Goal: Register for event/course

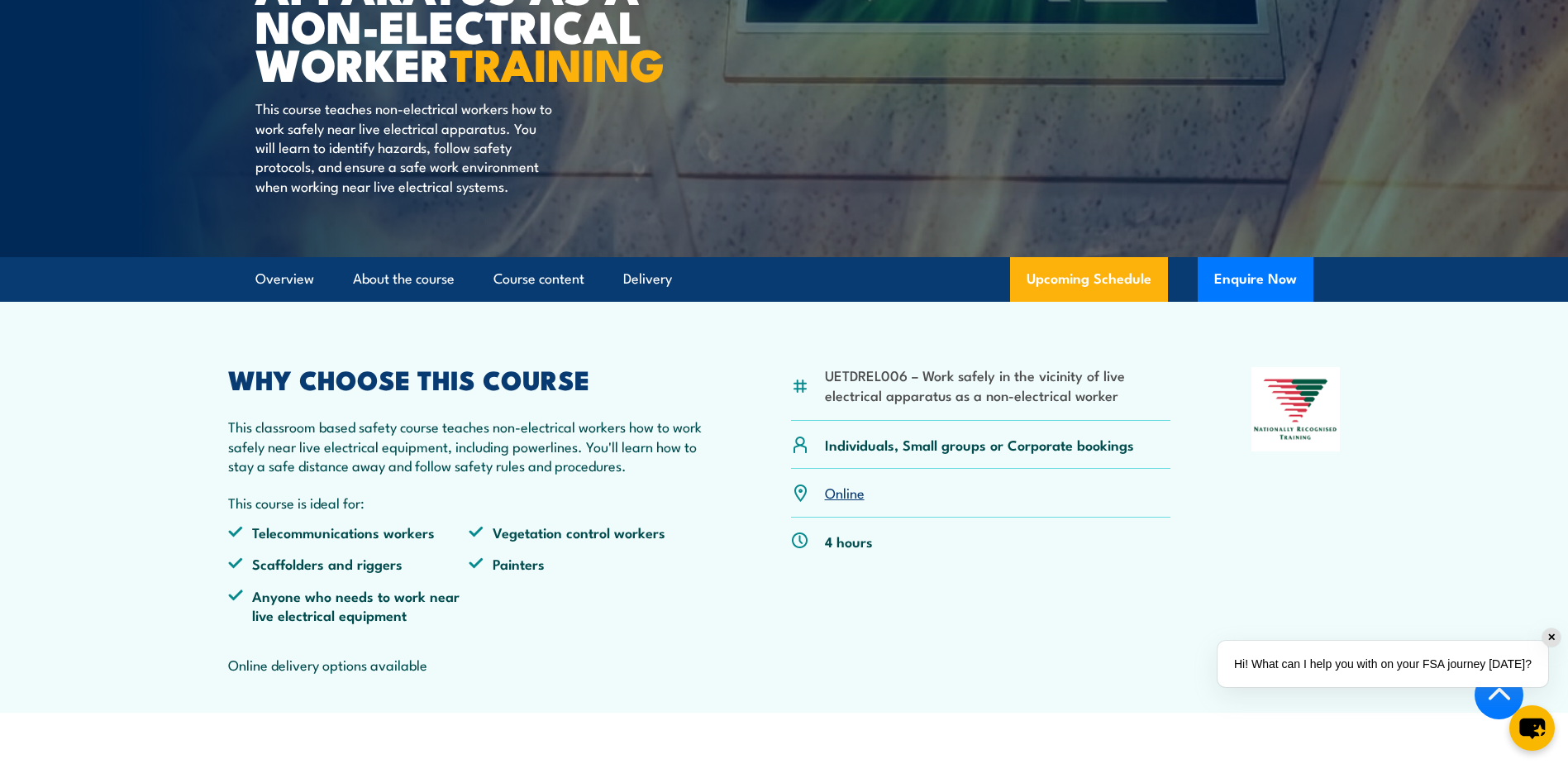
scroll to position [413, 0]
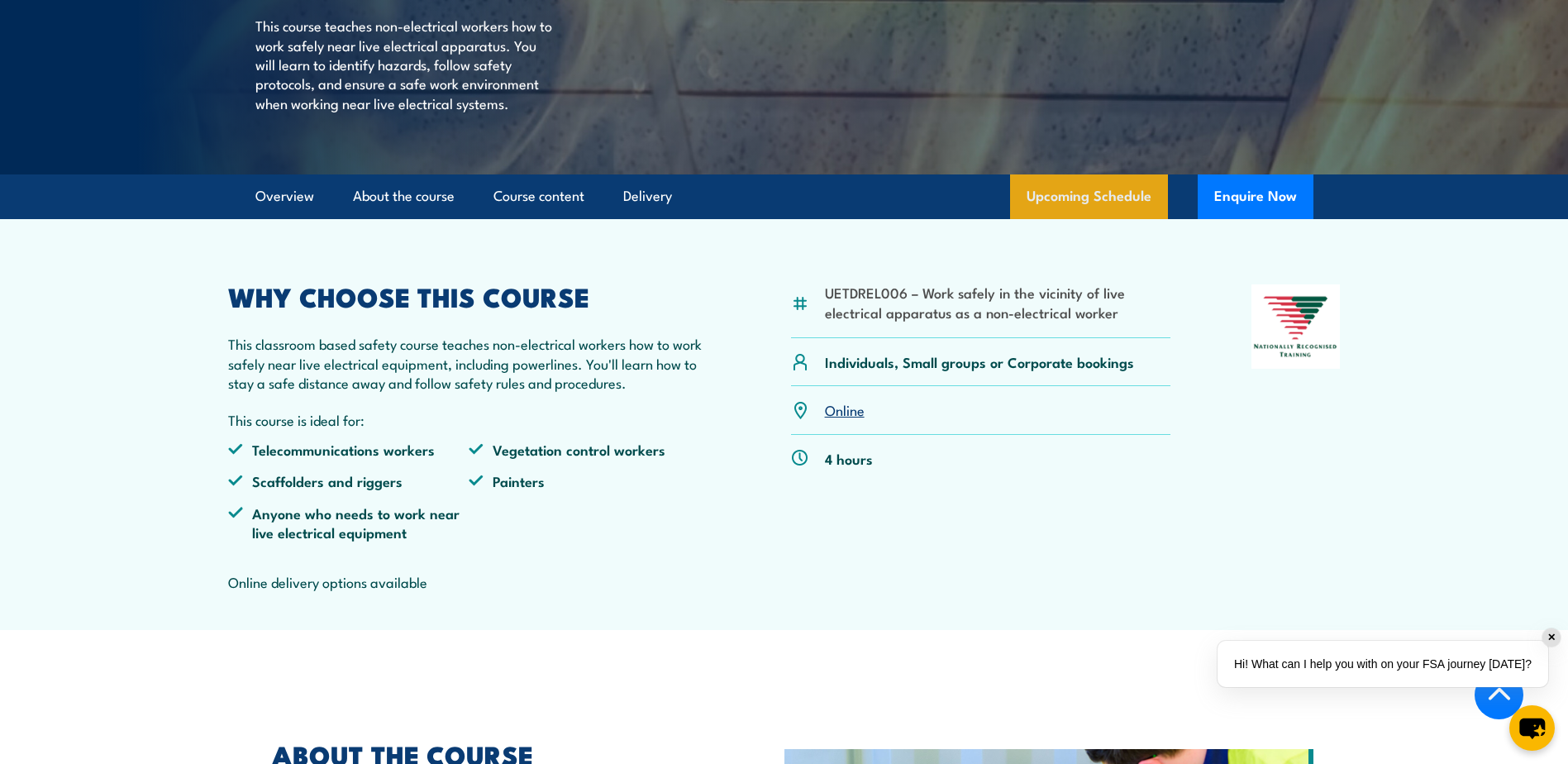
click at [1088, 219] on link "Upcoming Schedule" at bounding box center [1089, 197] width 158 height 45
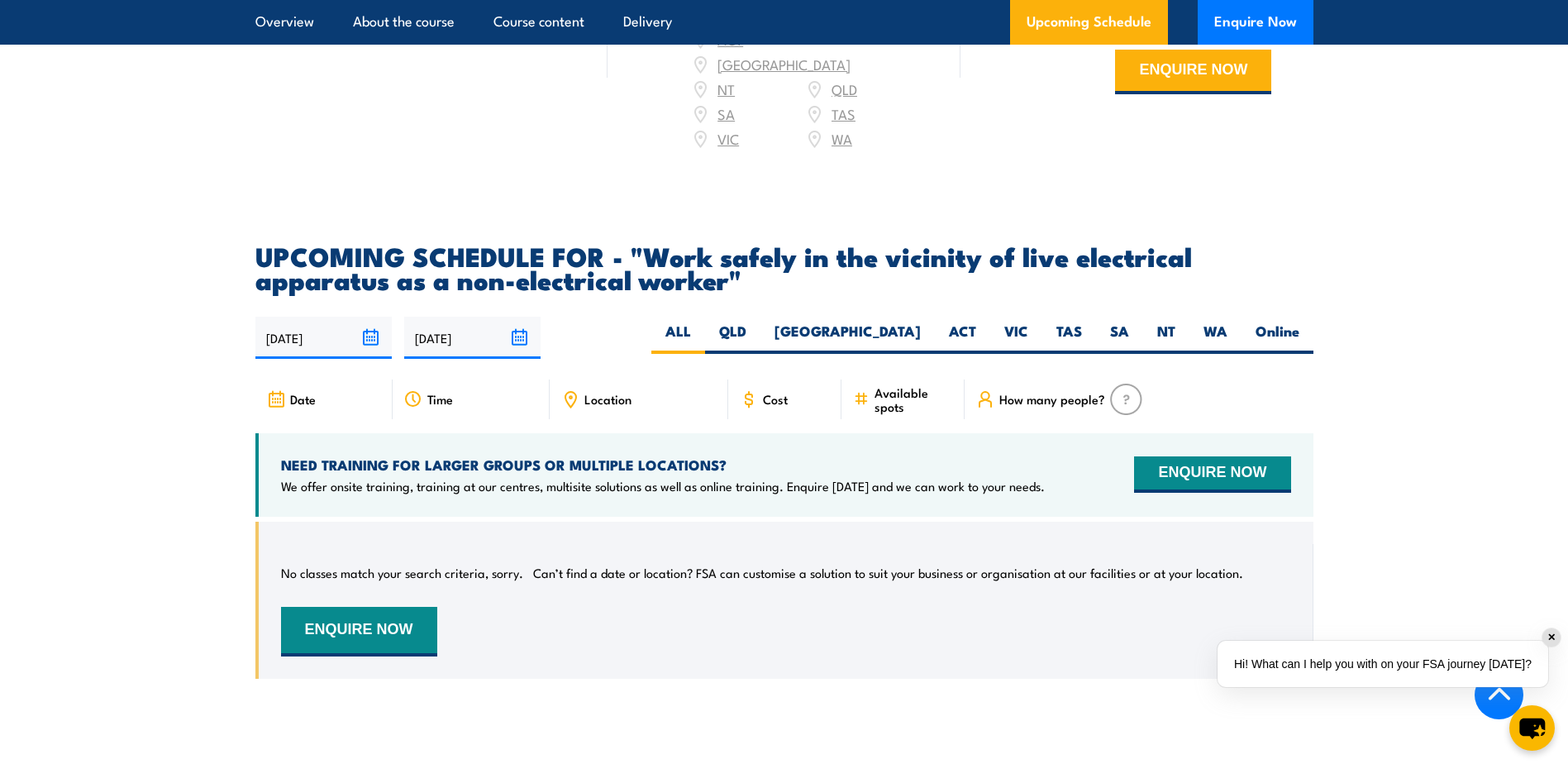
scroll to position [2449, 0]
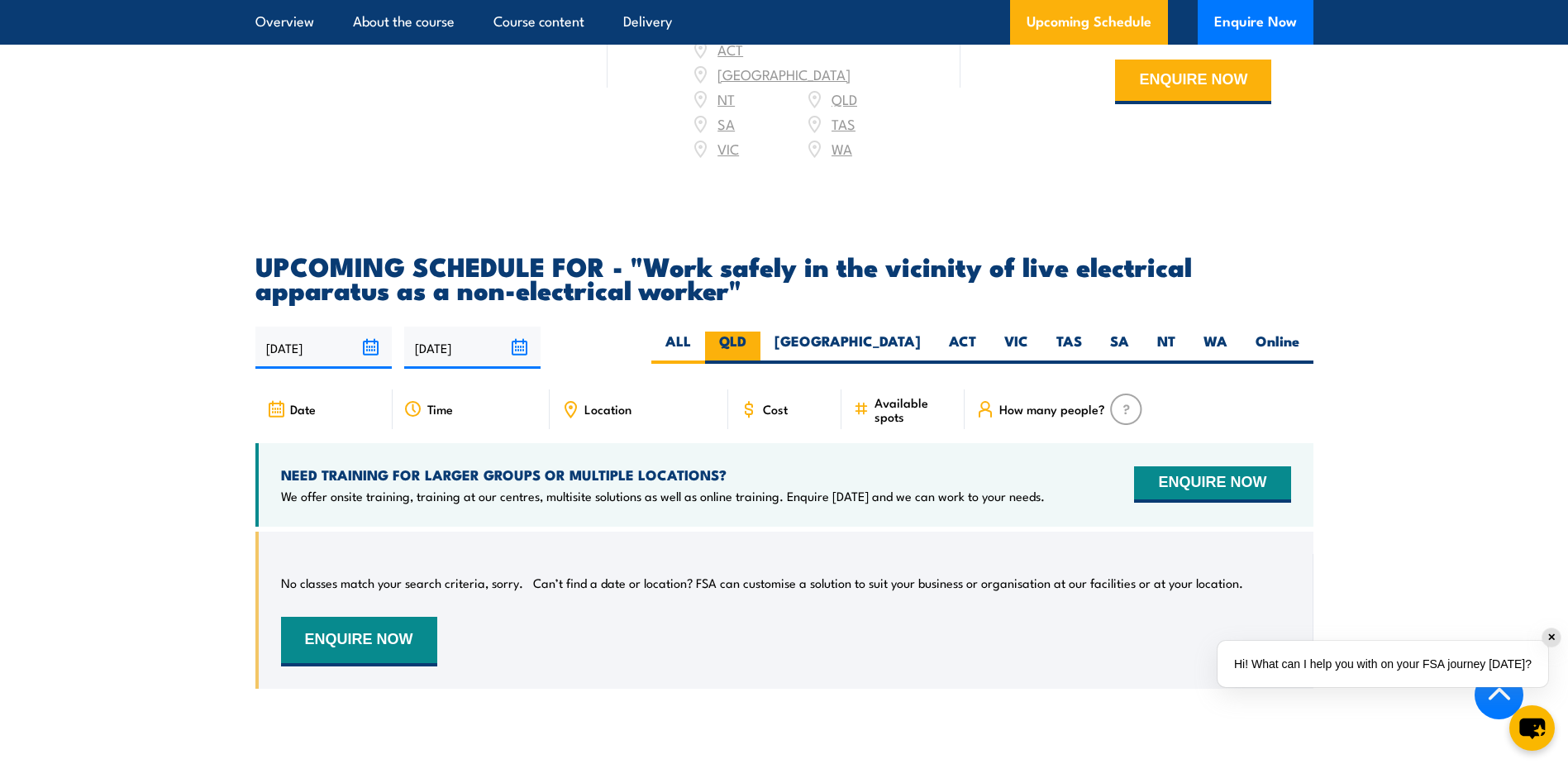
click at [760, 340] on label "QLD" at bounding box center [732, 347] width 55 height 32
click at [757, 340] on input "QLD" at bounding box center [751, 336] width 11 height 11
radio input "true"
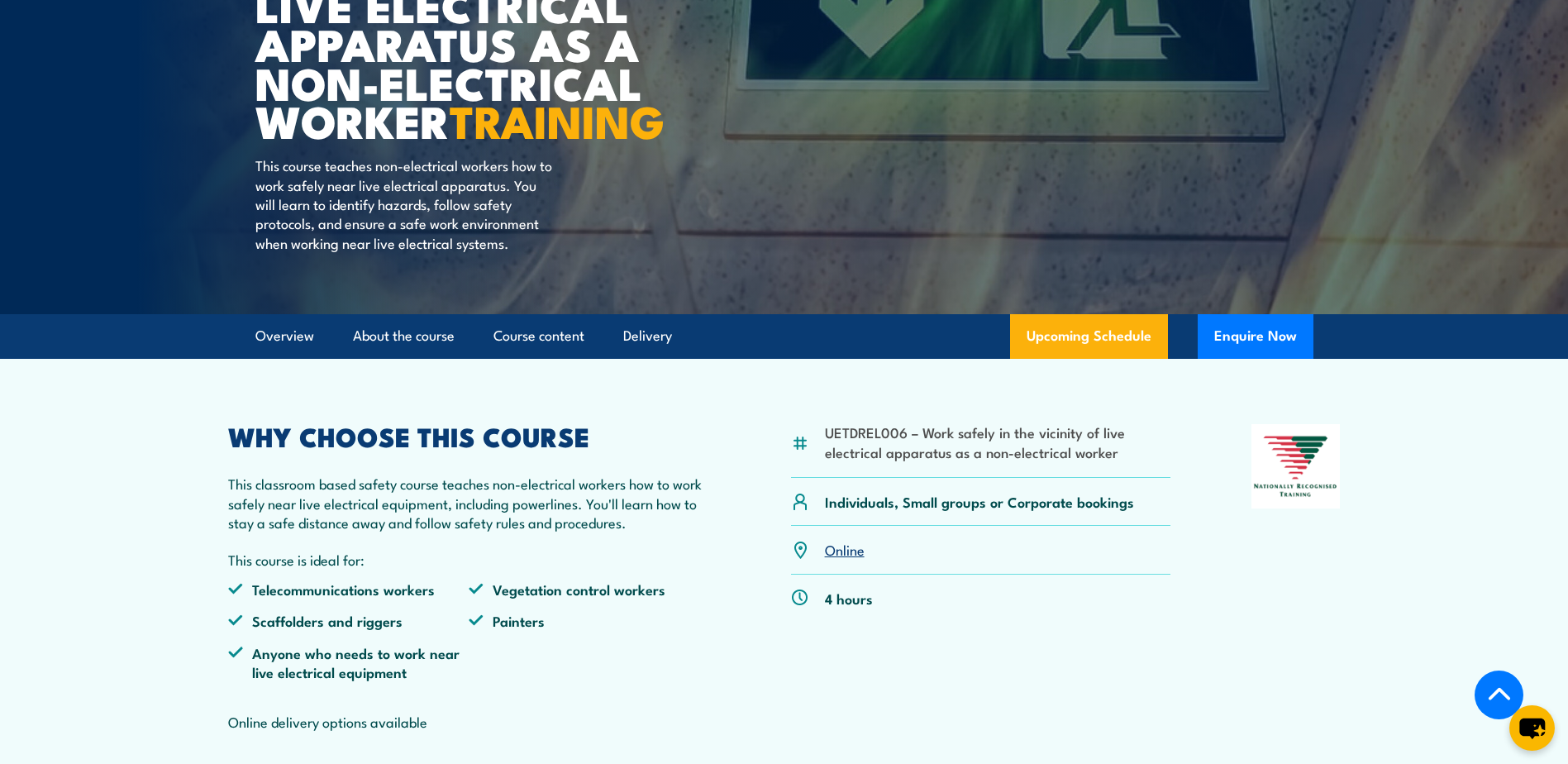
scroll to position [331, 0]
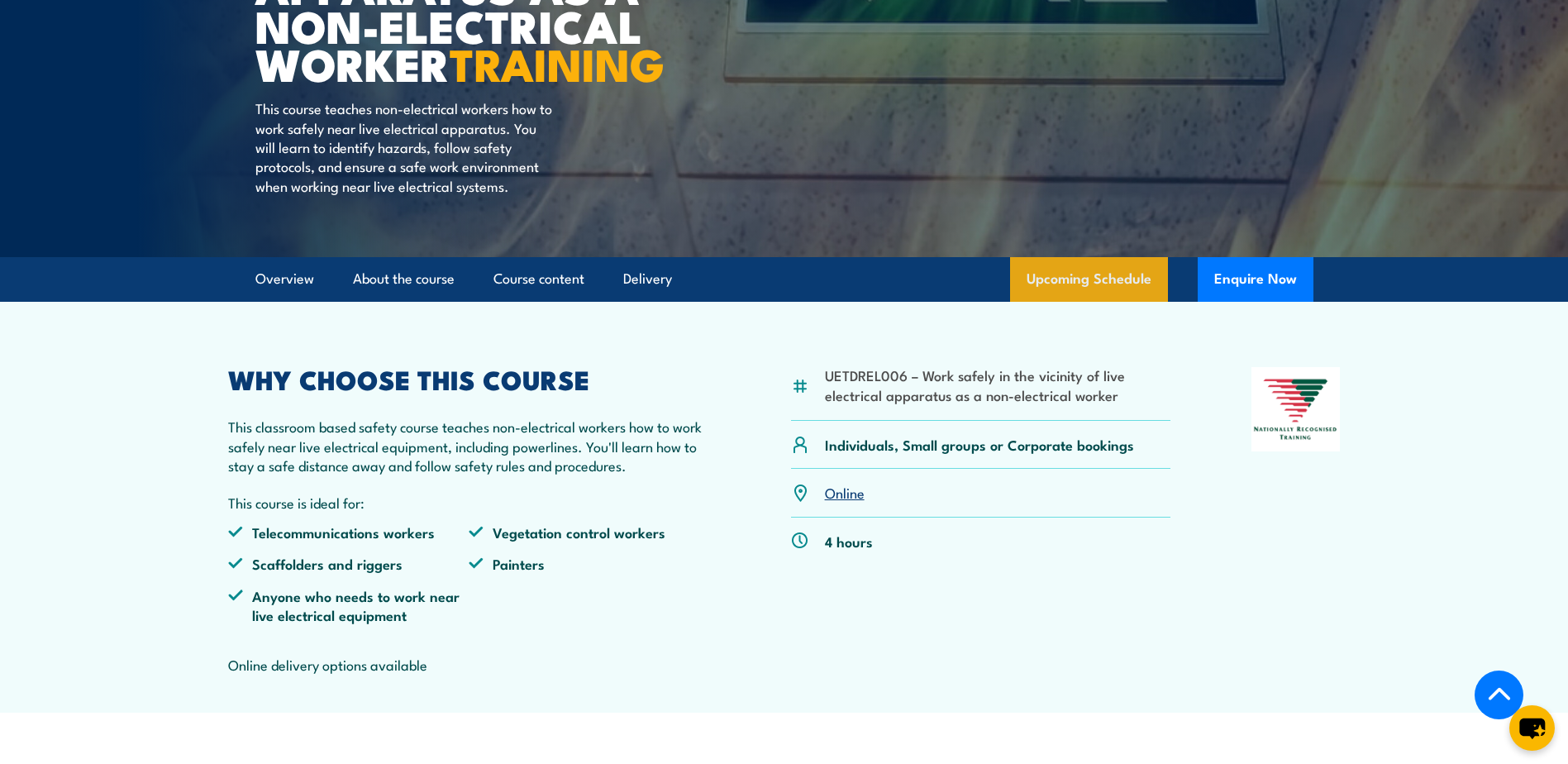
click at [1066, 302] on link "Upcoming Schedule" at bounding box center [1089, 279] width 158 height 45
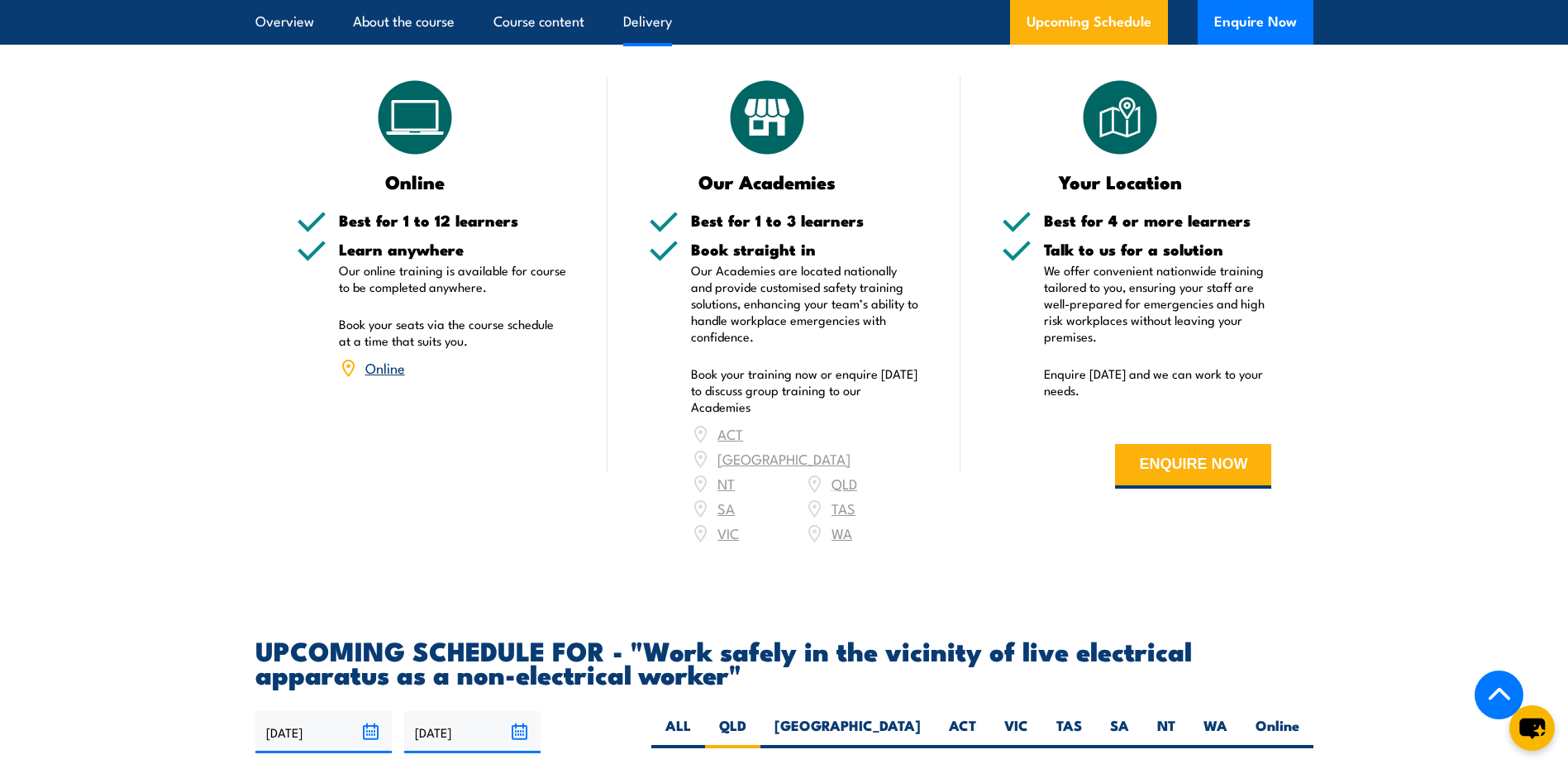
scroll to position [2036, 0]
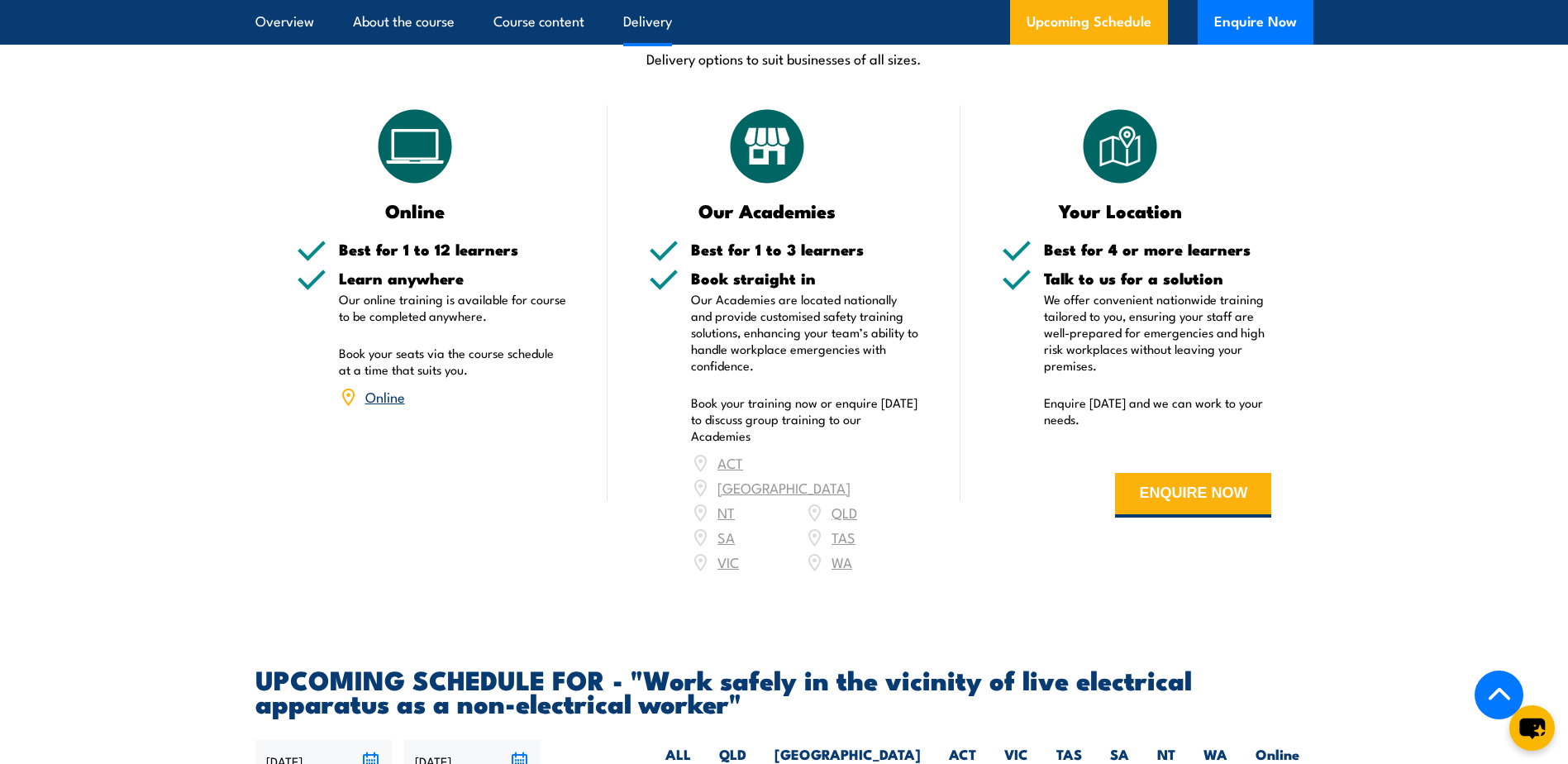
click at [842, 508] on div "ACT [GEOGRAPHIC_DATA] NT [GEOGRAPHIC_DATA] SA TAS [GEOGRAPHIC_DATA] [GEOGRAPHIC…" at bounding box center [804, 513] width 228 height 124
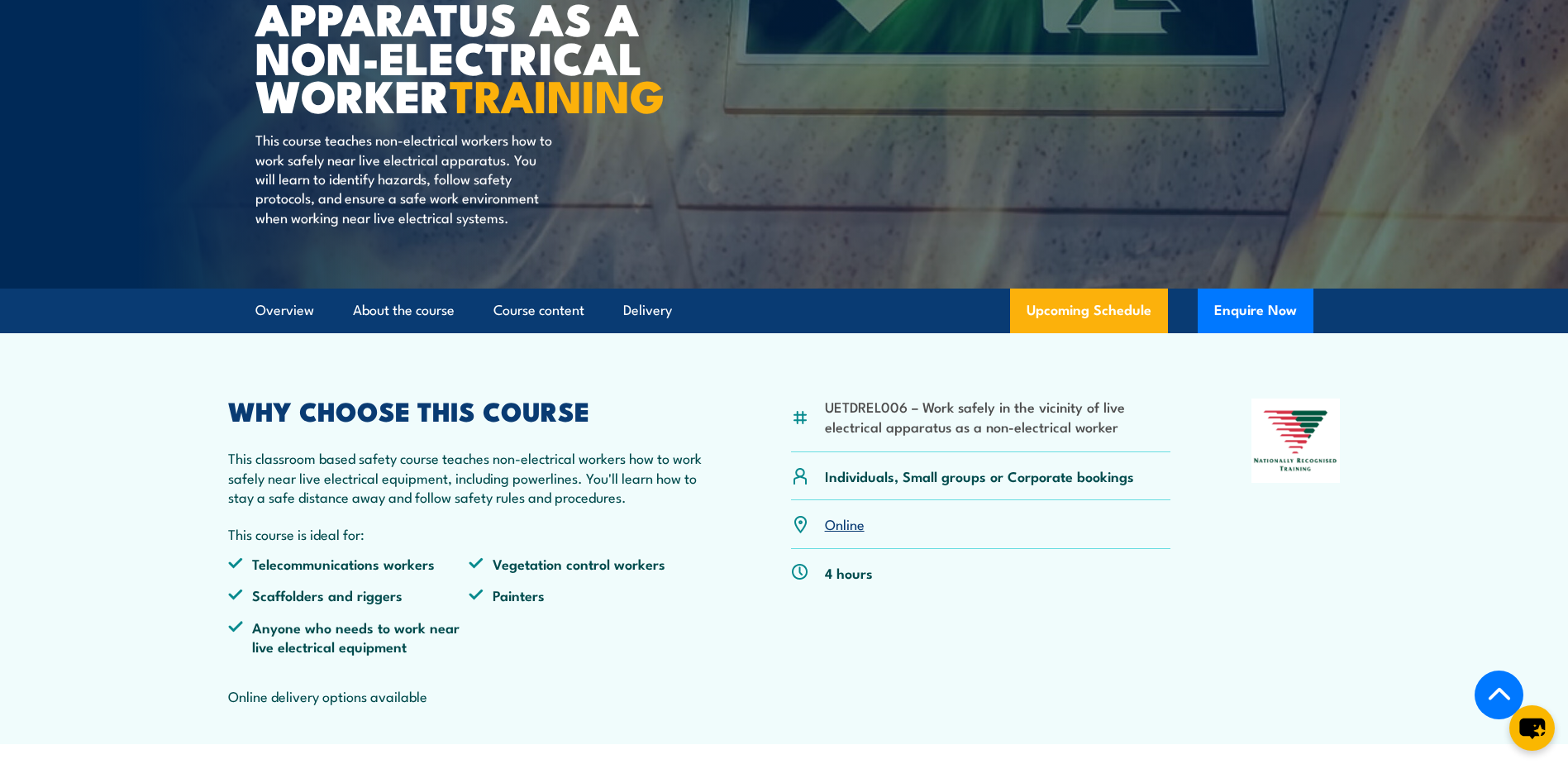
scroll to position [0, 0]
